Goal: Obtain resource: Download file/media

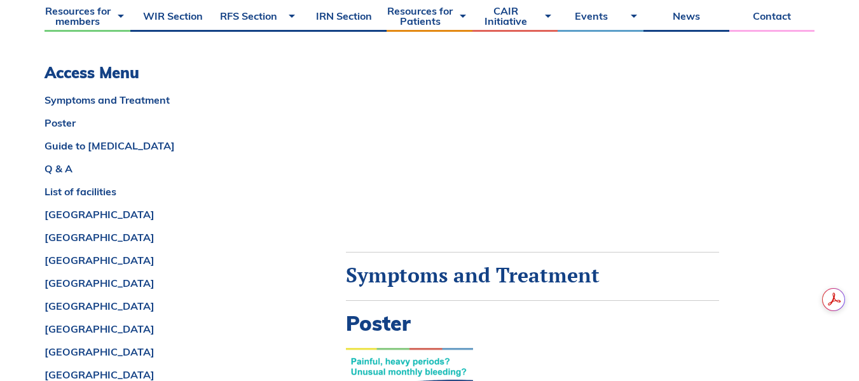
scroll to position [458, 0]
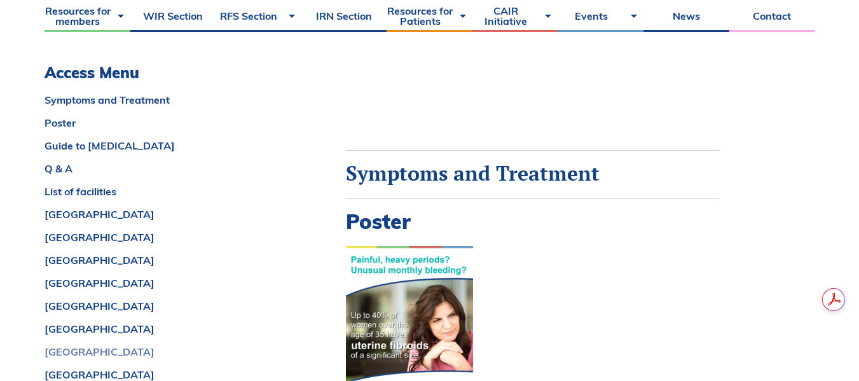
click at [62, 350] on link "[GEOGRAPHIC_DATA]" at bounding box center [173, 352] width 256 height 10
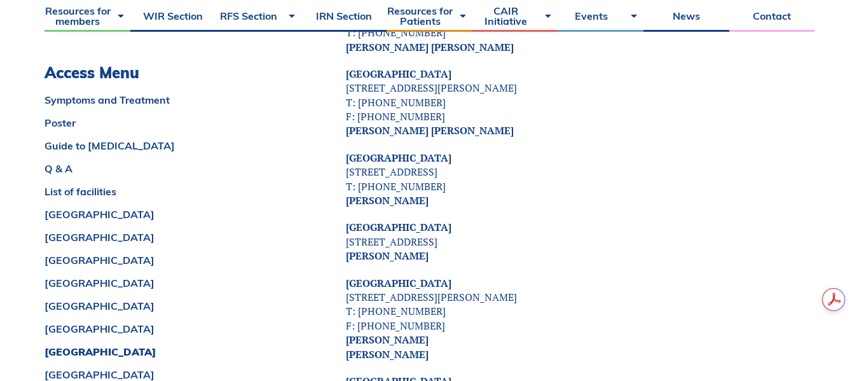
scroll to position [5192, 0]
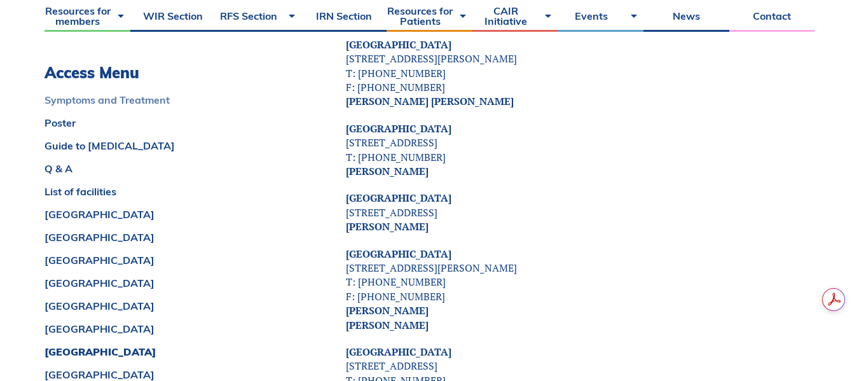
click at [151, 97] on link "Symptoms and Treatment" at bounding box center [173, 100] width 256 height 10
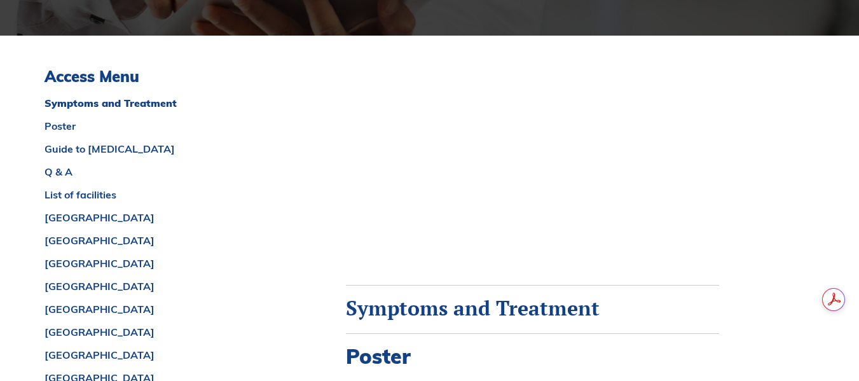
scroll to position [0, 0]
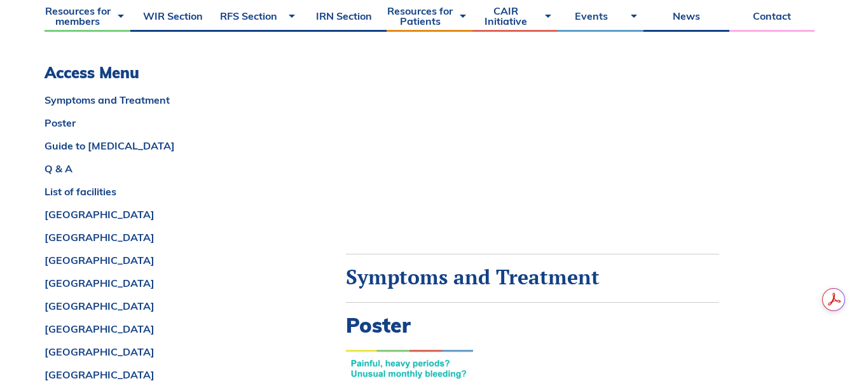
scroll to position [356, 0]
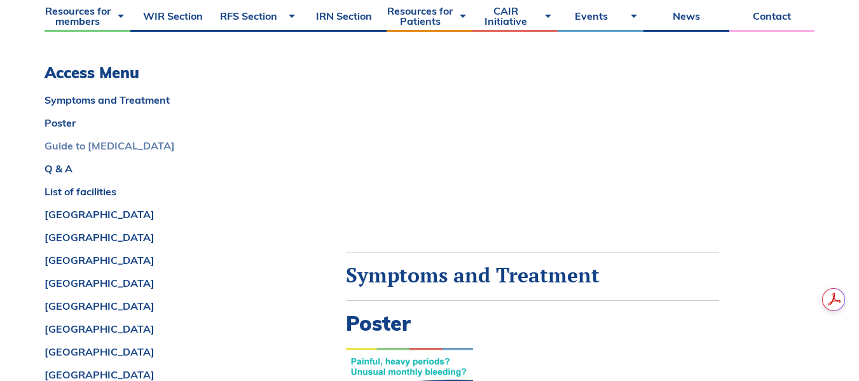
click at [81, 144] on link "Guide to [MEDICAL_DATA]" at bounding box center [173, 146] width 256 height 10
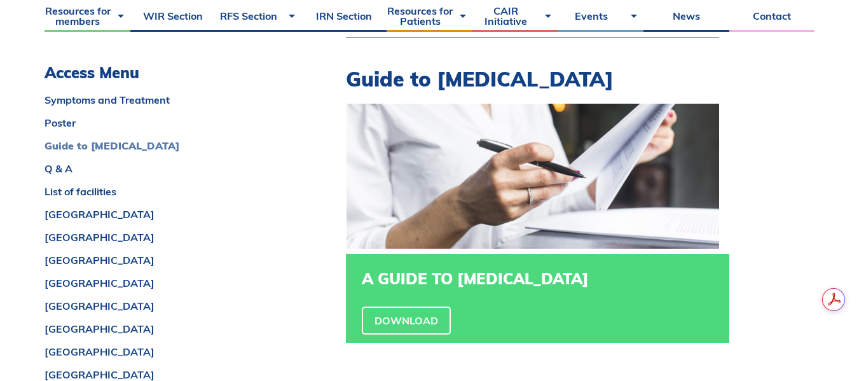
scroll to position [893, 0]
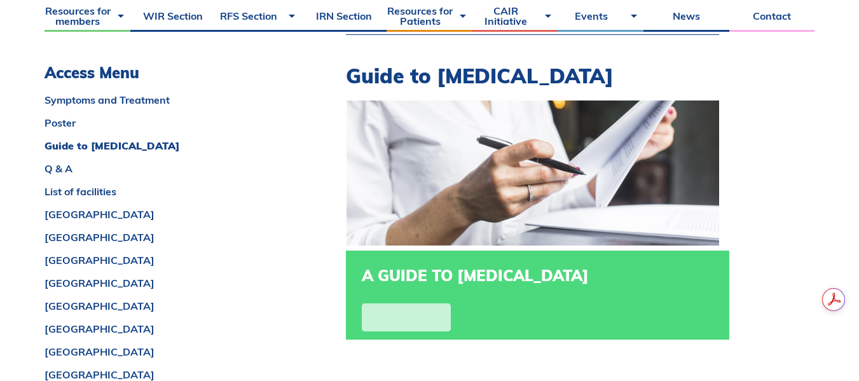
click at [382, 320] on link "Download" at bounding box center [406, 317] width 89 height 28
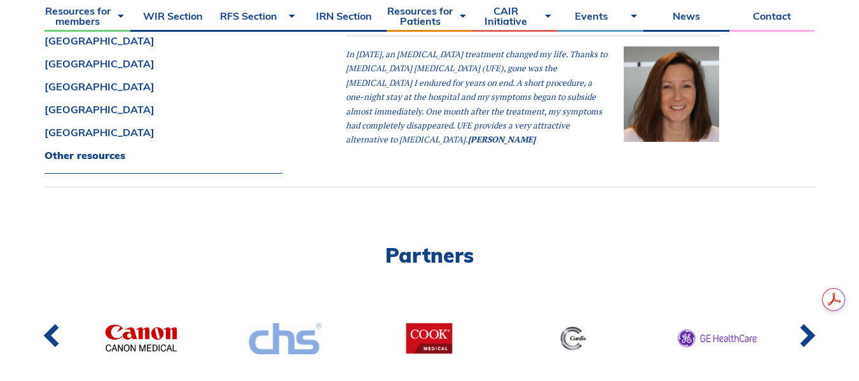
scroll to position [7609, 0]
